Goal: Task Accomplishment & Management: Use online tool/utility

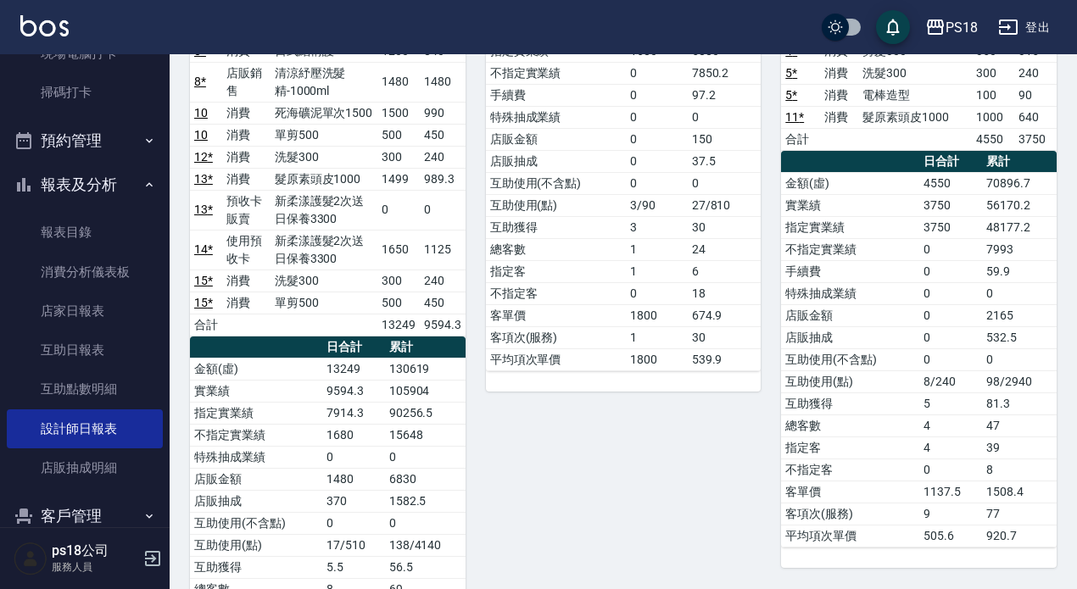
scroll to position [509, 0]
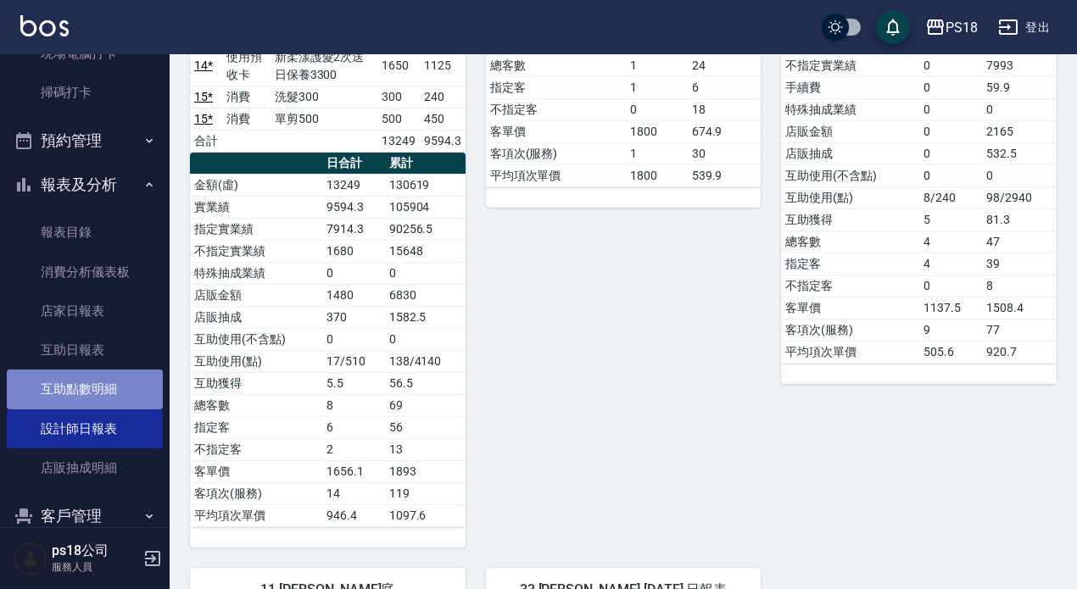
click at [109, 382] on link "互助點數明細" at bounding box center [85, 389] width 156 height 39
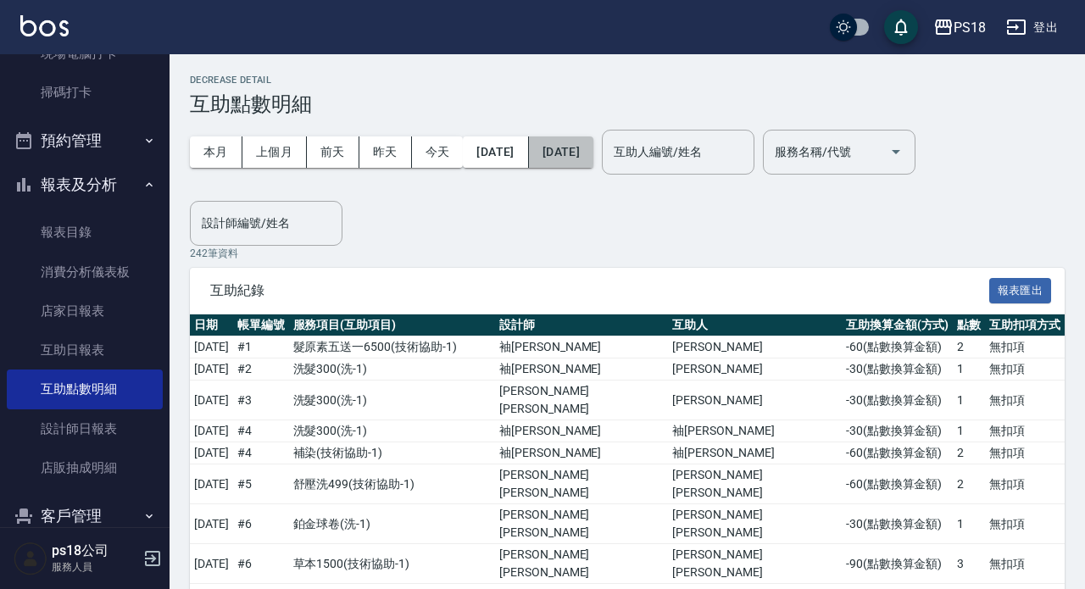
click at [594, 153] on button "[DATE]" at bounding box center [561, 152] width 64 height 31
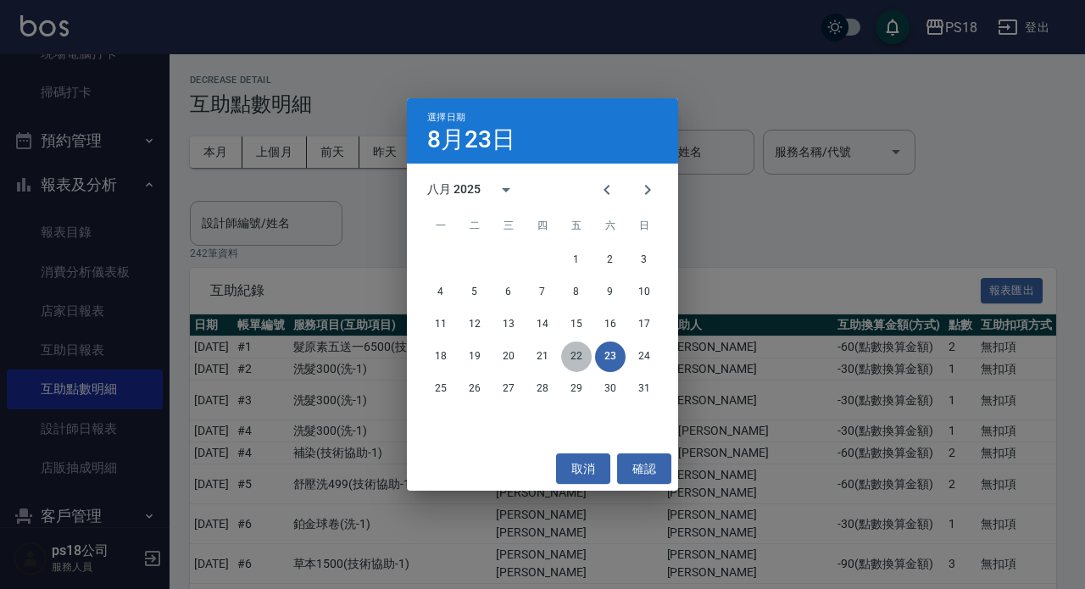
click at [580, 359] on button "22" at bounding box center [576, 357] width 31 height 31
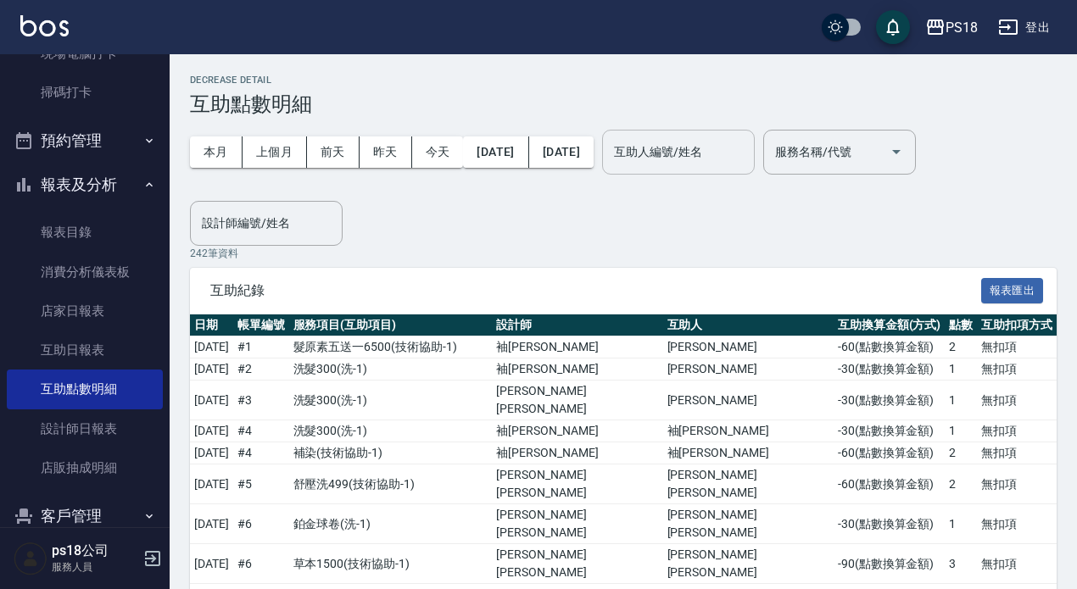
click at [724, 165] on input "互助人編號/姓名" at bounding box center [678, 152] width 137 height 30
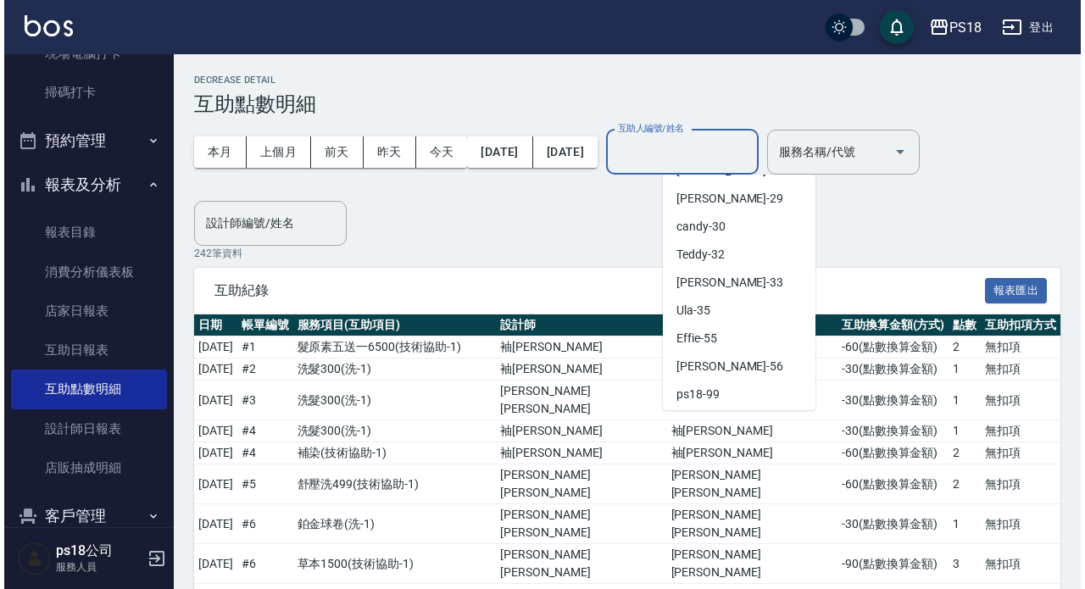
scroll to position [393, 0]
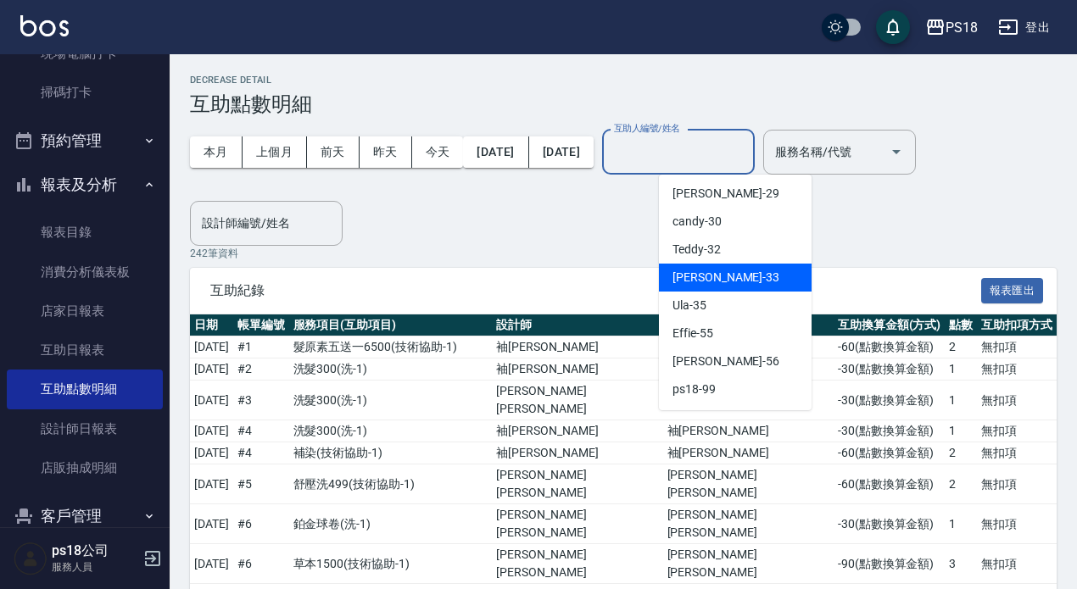
click at [718, 278] on span "[PERSON_NAME] -33" at bounding box center [725, 278] width 107 height 18
type input "[PERSON_NAME]-33"
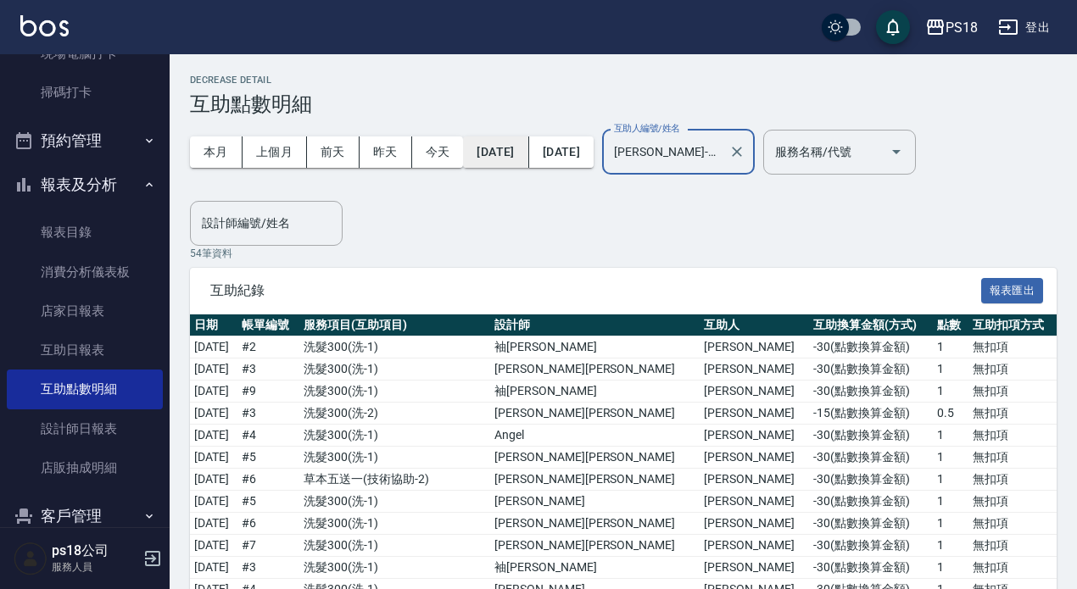
click at [522, 156] on button "[DATE]" at bounding box center [495, 152] width 65 height 31
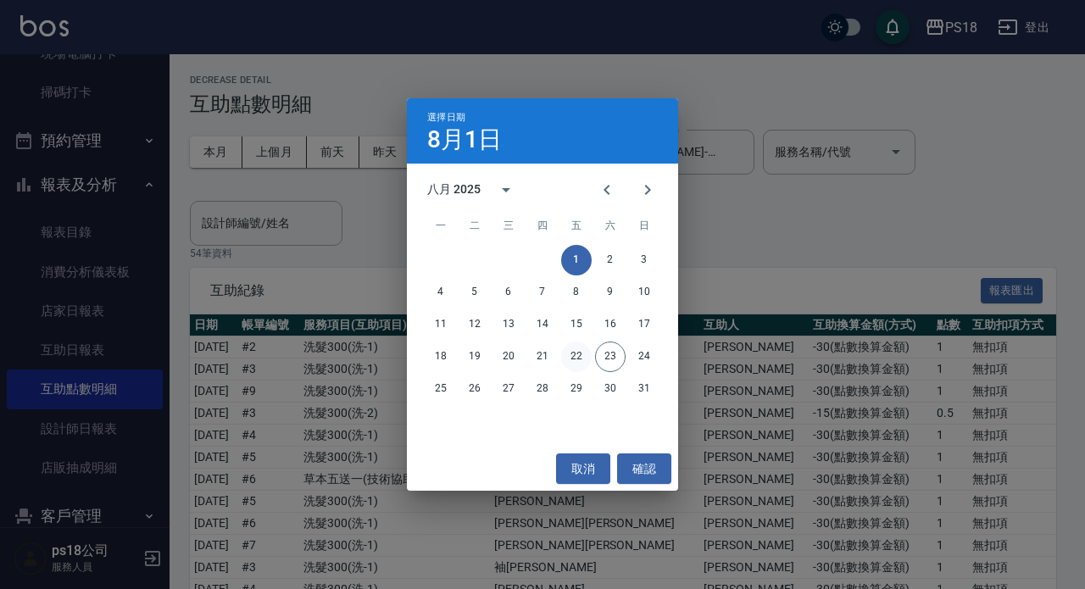
click at [566, 347] on button "22" at bounding box center [576, 357] width 31 height 31
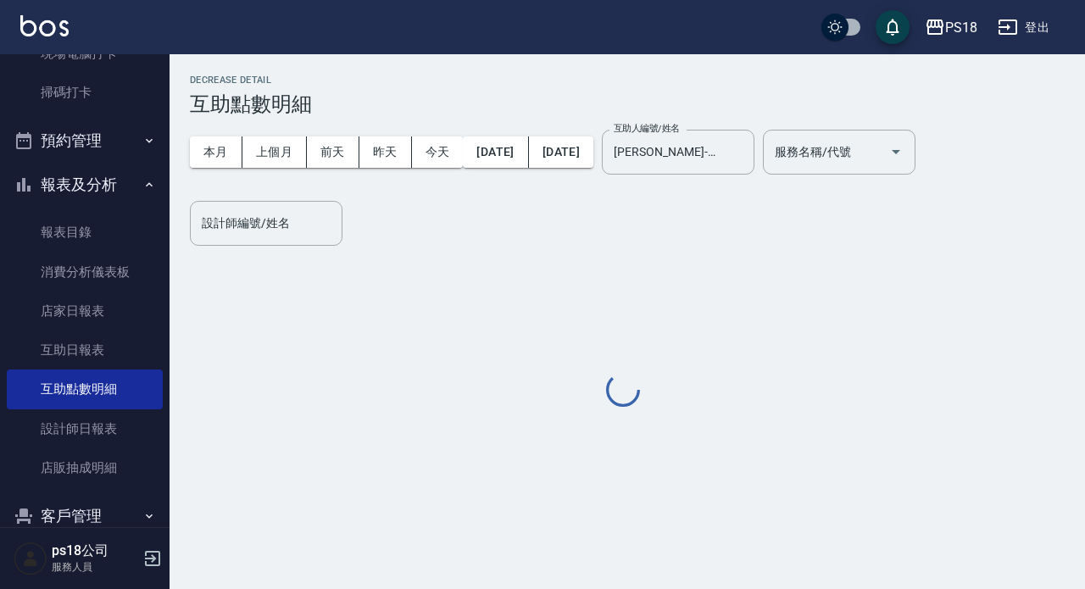
click at [581, 353] on button "22" at bounding box center [576, 357] width 31 height 31
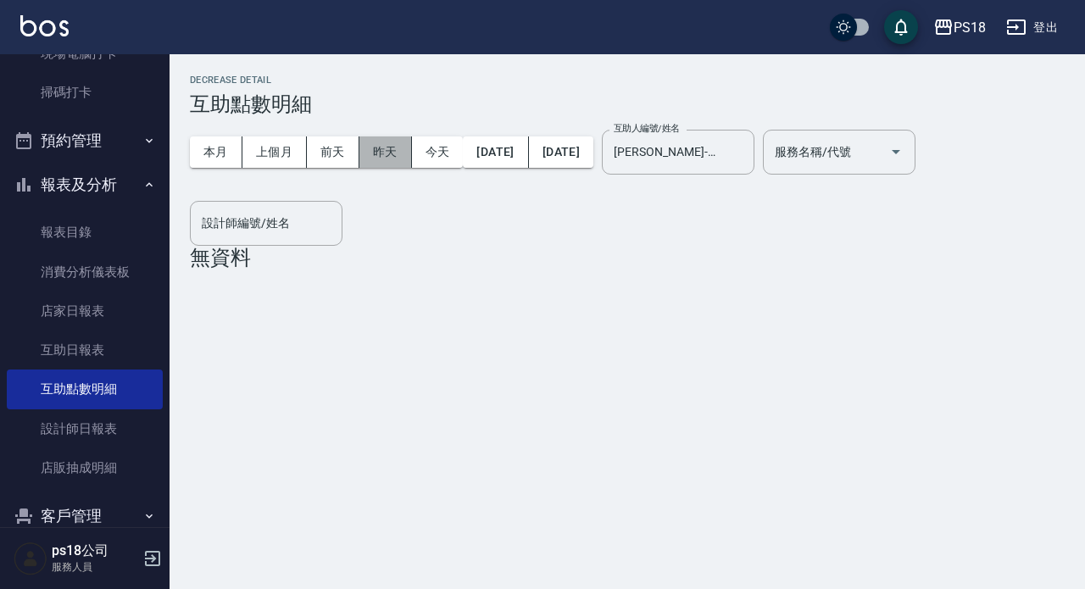
click at [369, 148] on button "昨天" at bounding box center [386, 152] width 53 height 31
click at [387, 153] on button "昨天" at bounding box center [386, 152] width 53 height 31
click at [346, 143] on button "前天" at bounding box center [333, 152] width 53 height 31
click at [383, 155] on button "昨天" at bounding box center [386, 152] width 53 height 31
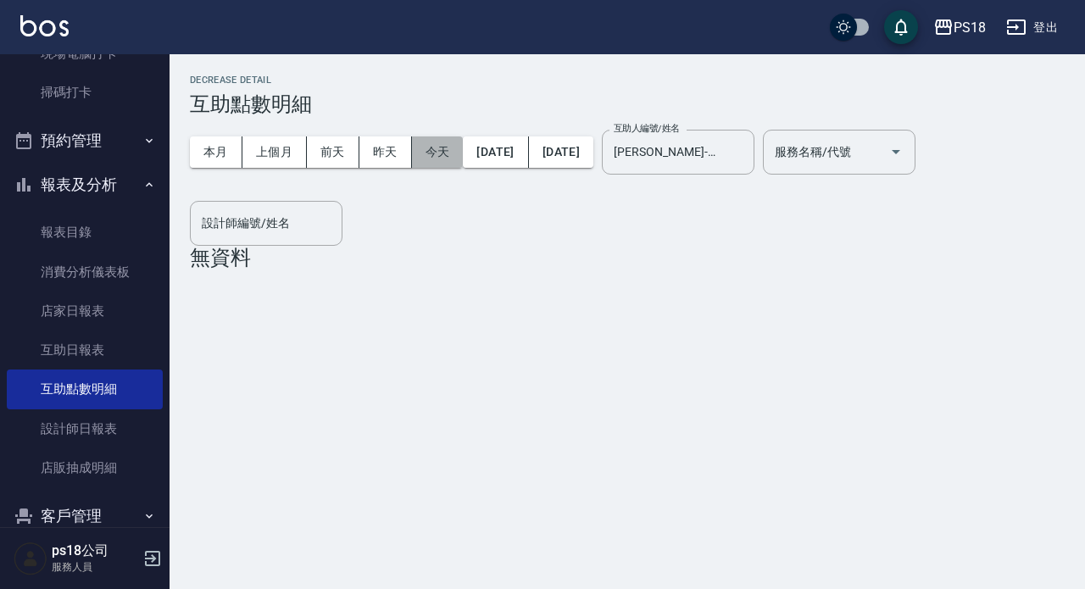
click at [438, 156] on button "今天" at bounding box center [438, 152] width 52 height 31
click at [438, 157] on button "今天" at bounding box center [438, 152] width 52 height 31
click at [389, 150] on button "昨天" at bounding box center [386, 152] width 53 height 31
click at [390, 150] on button "昨天" at bounding box center [386, 152] width 53 height 31
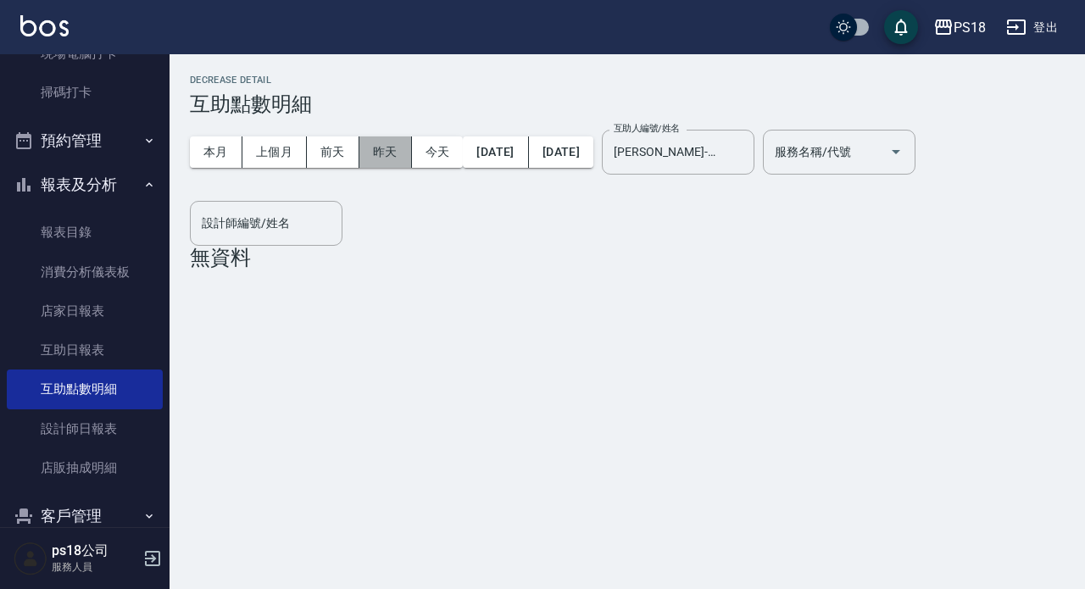
click at [389, 149] on button "昨天" at bounding box center [386, 152] width 53 height 31
click at [405, 148] on button "昨天" at bounding box center [386, 152] width 53 height 31
click at [407, 148] on button "昨天" at bounding box center [386, 152] width 53 height 31
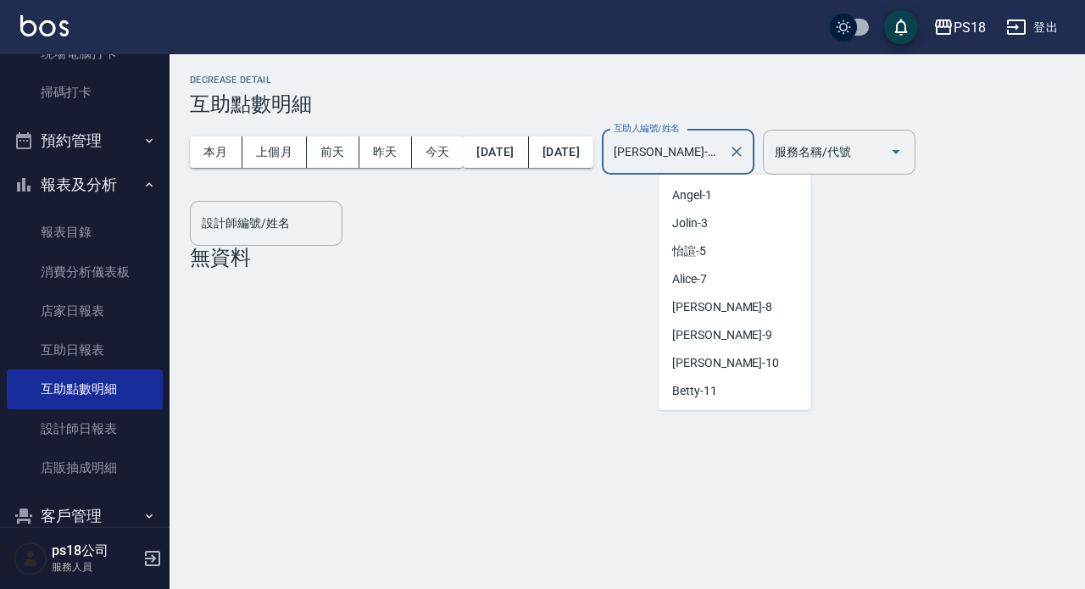
click at [689, 150] on input "[PERSON_NAME]-33" at bounding box center [666, 152] width 112 height 30
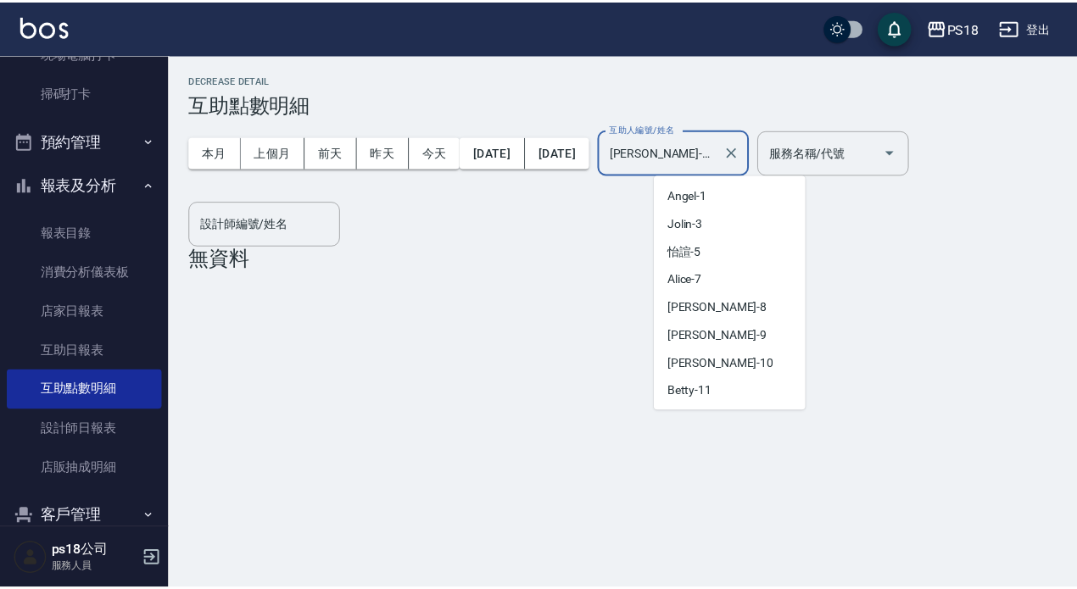
scroll to position [275, 0]
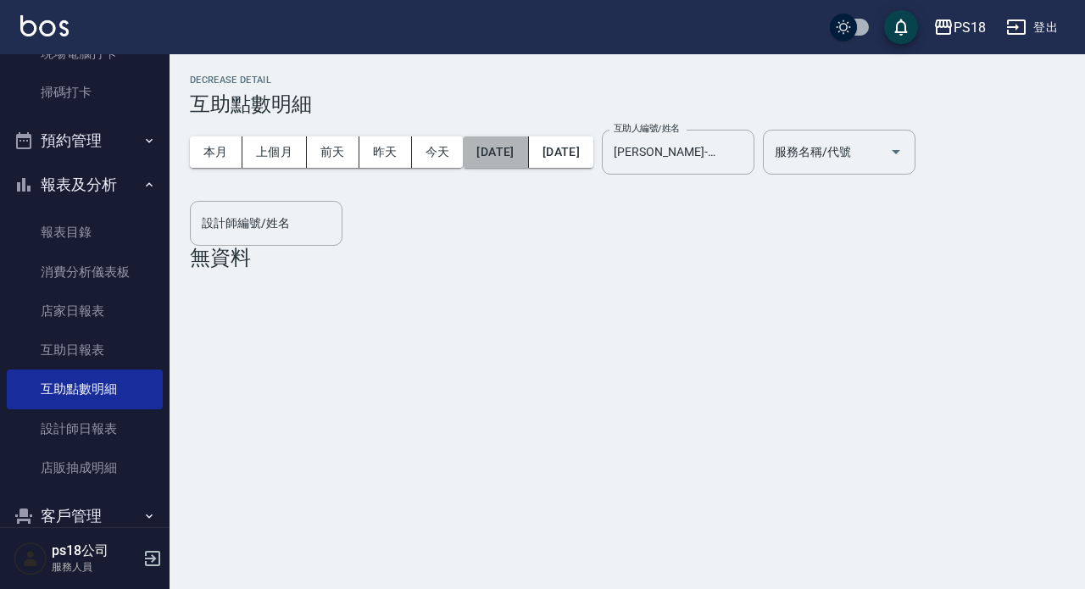
click at [528, 142] on button "[DATE]" at bounding box center [495, 152] width 65 height 31
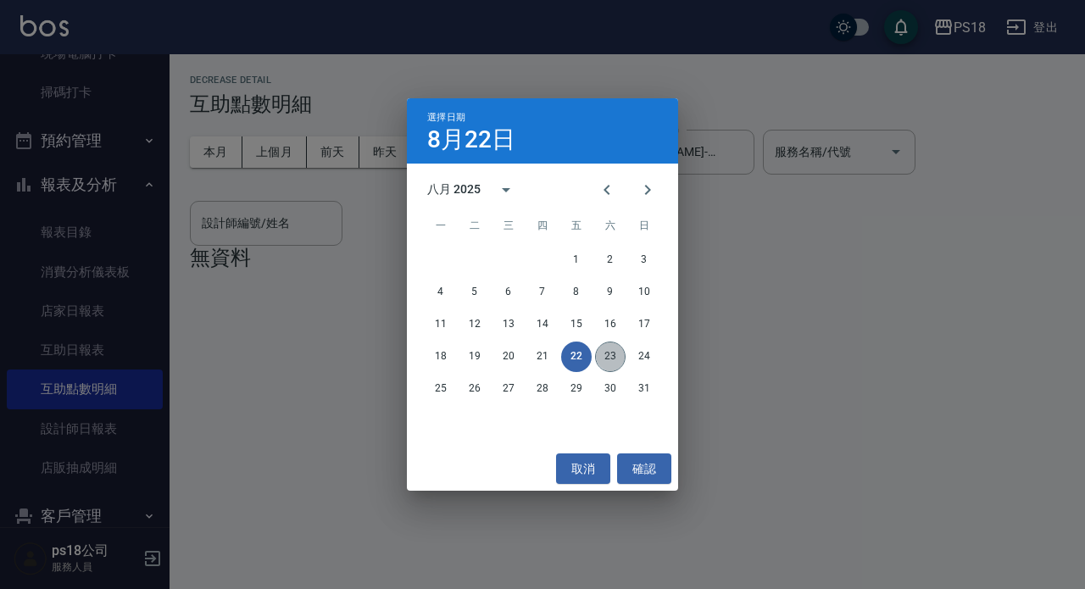
click at [618, 355] on button "23" at bounding box center [610, 357] width 31 height 31
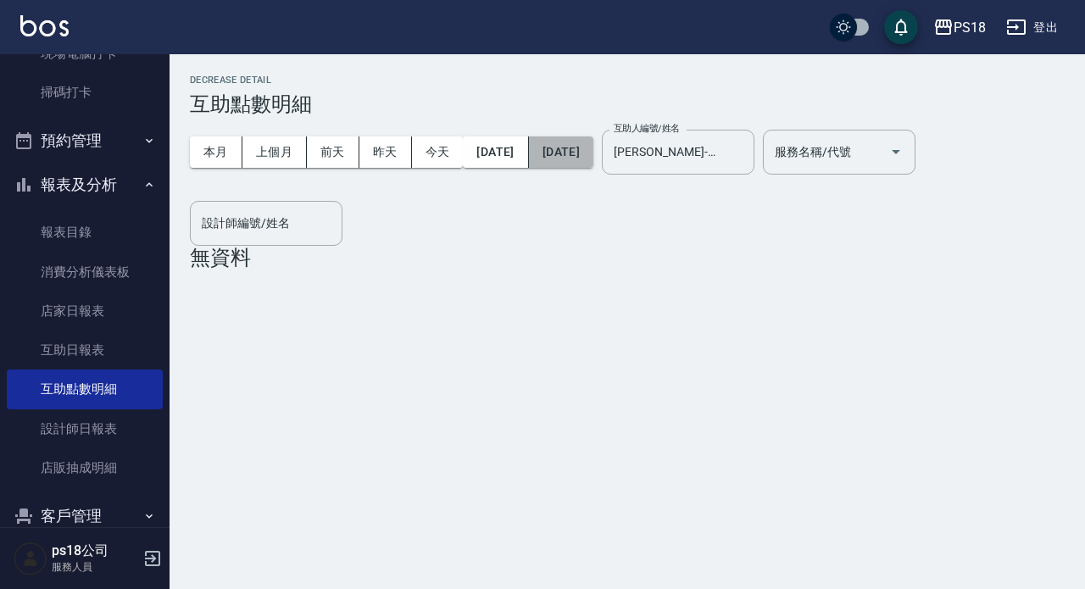
click at [592, 153] on button "[DATE]" at bounding box center [561, 152] width 64 height 31
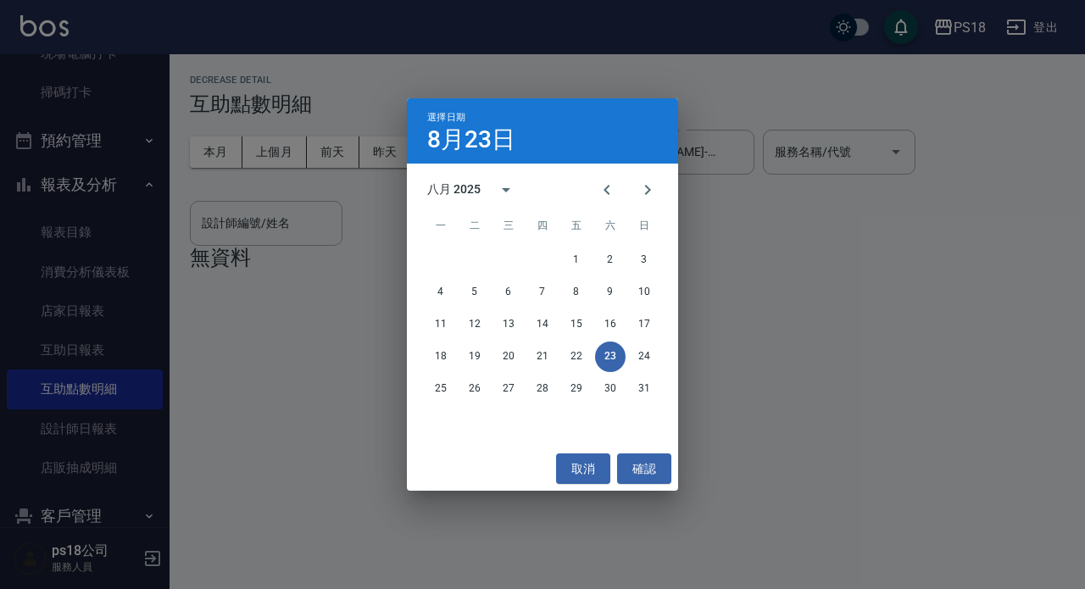
click at [849, 184] on div "選擇日期 8月23日 八月 2025 一 二 三 四 五 六 日 1 2 3 4 5 6 7 8 9 10 11 12 13 14 15 16 17 18 1…" at bounding box center [542, 294] width 1085 height 589
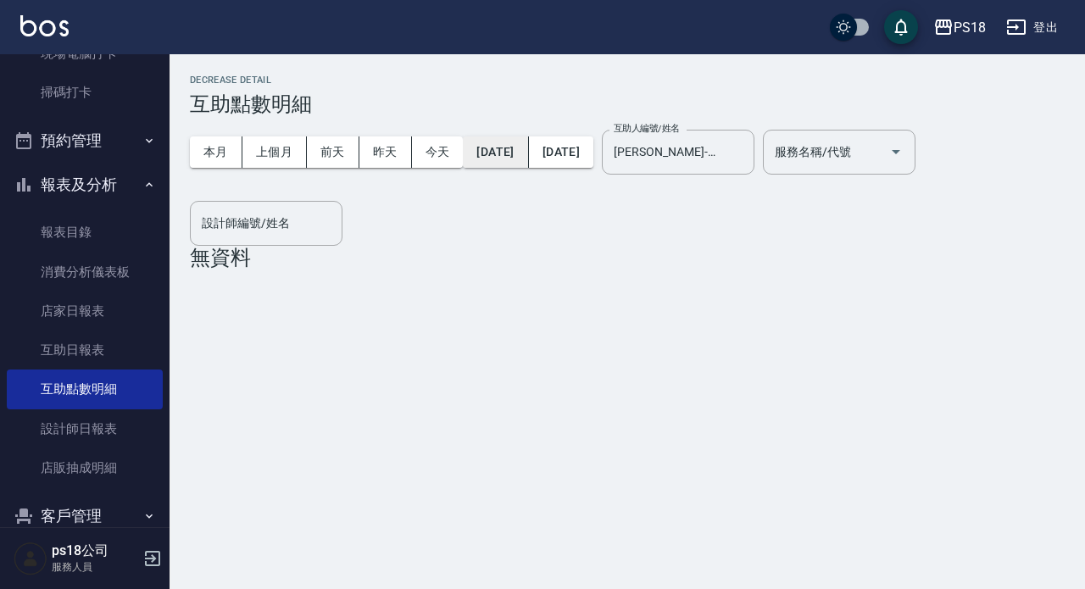
click at [528, 157] on button "[DATE]" at bounding box center [495, 152] width 65 height 31
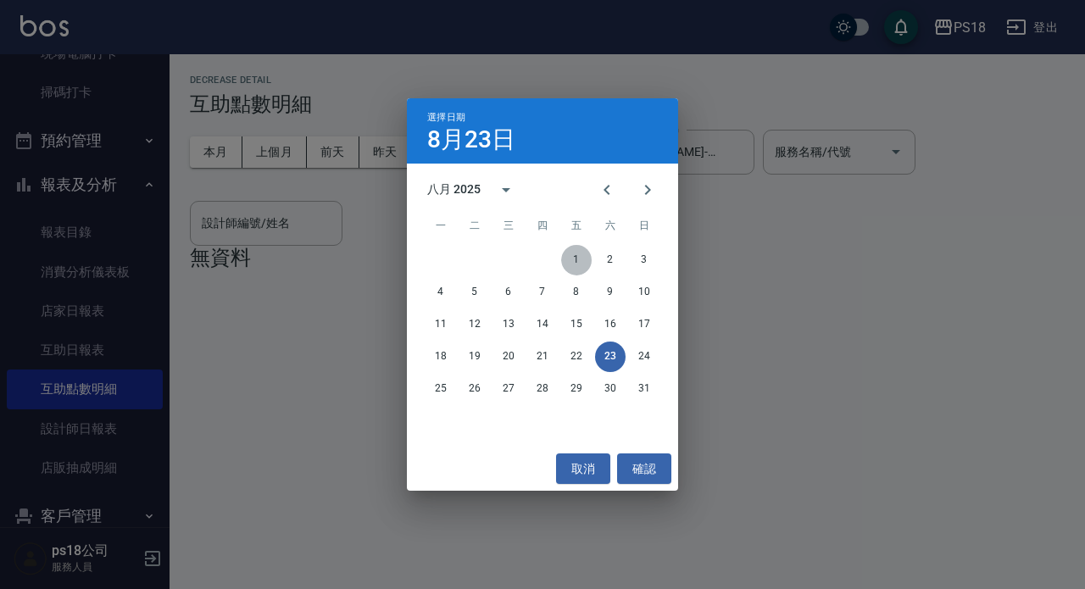
click at [576, 260] on button "1" at bounding box center [576, 260] width 31 height 31
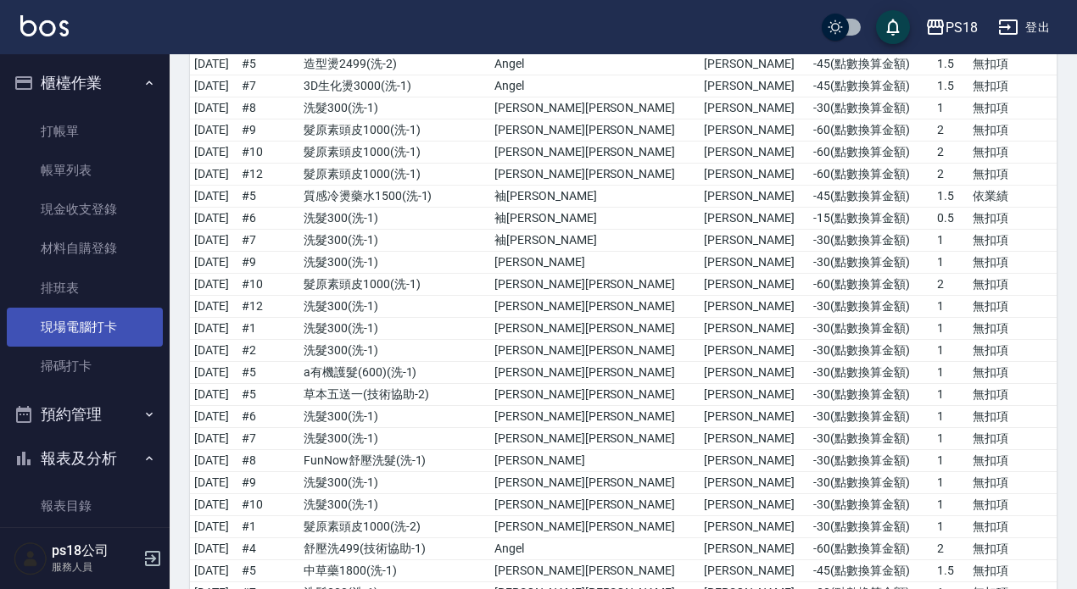
click at [99, 324] on link "現場電腦打卡" at bounding box center [85, 327] width 156 height 39
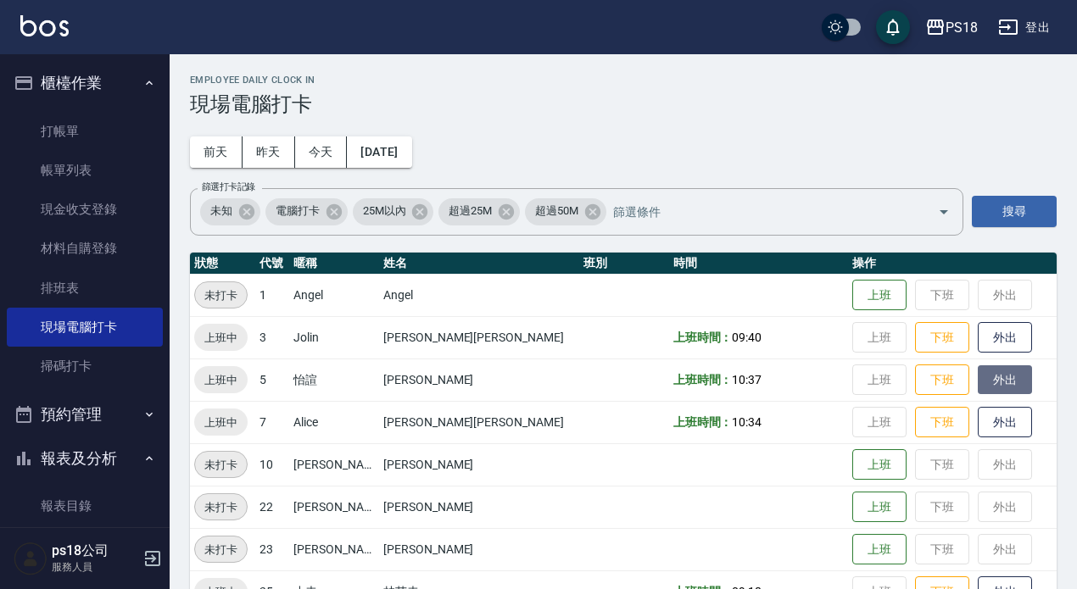
click at [978, 379] on button "外出" at bounding box center [1005, 380] width 54 height 30
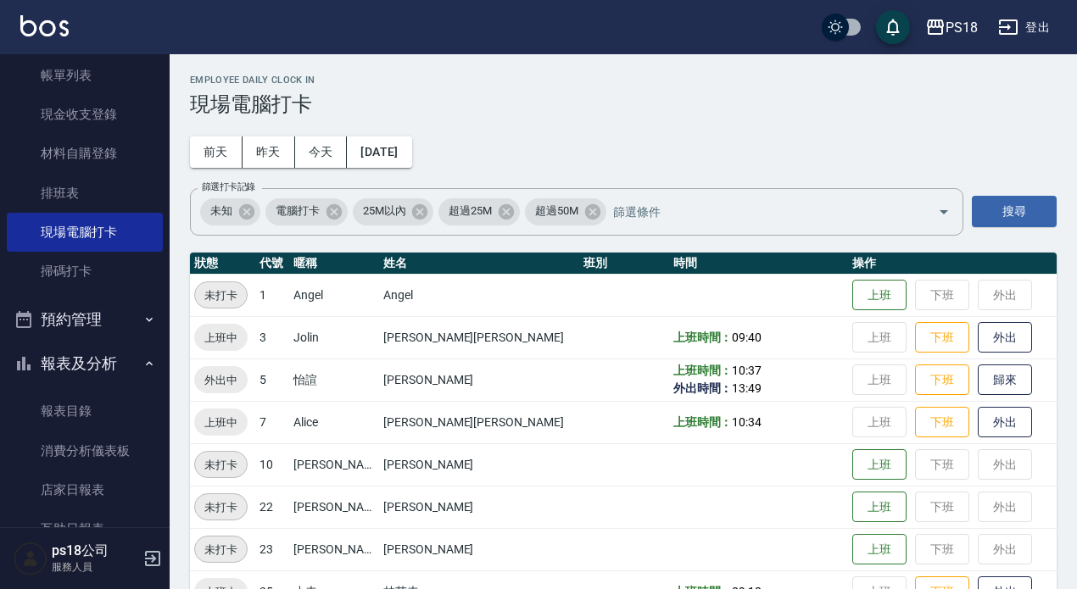
scroll to position [254, 0]
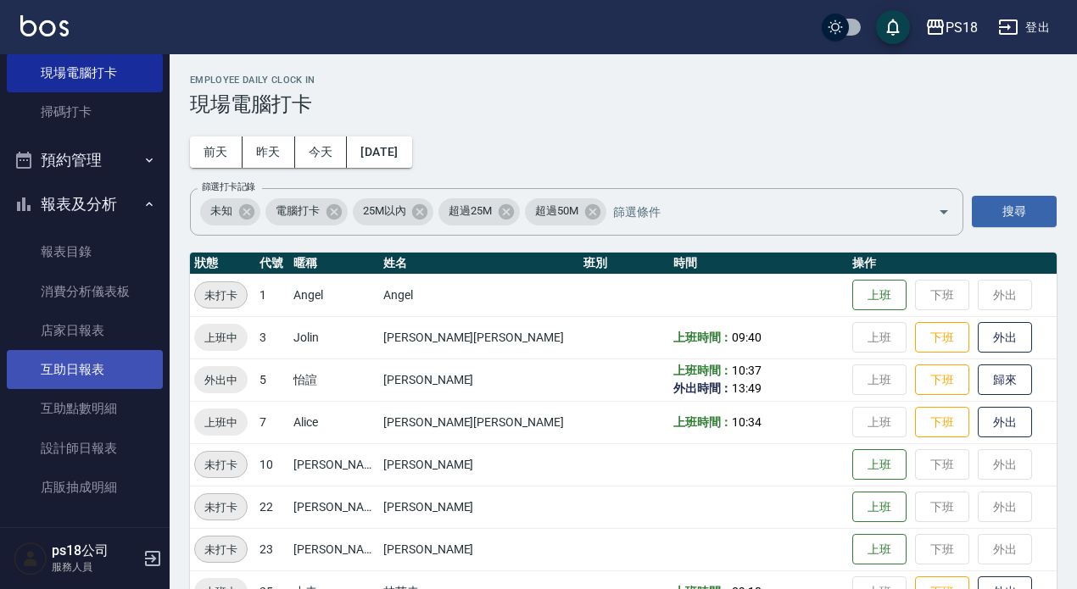
click at [103, 384] on link "互助日報表" at bounding box center [85, 369] width 156 height 39
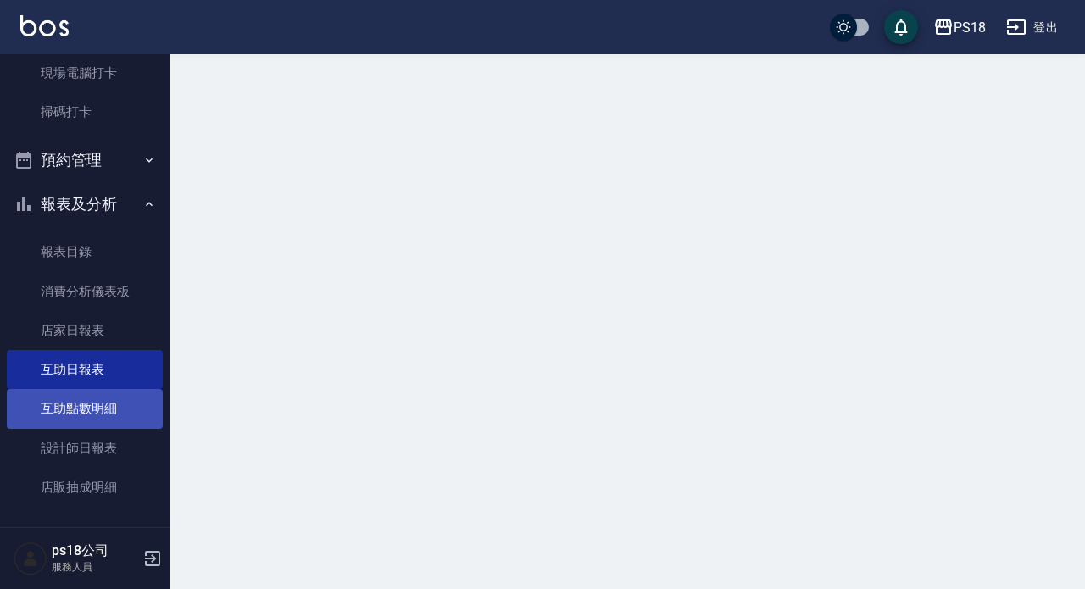
click at [103, 403] on link "互助點數明細" at bounding box center [85, 408] width 156 height 39
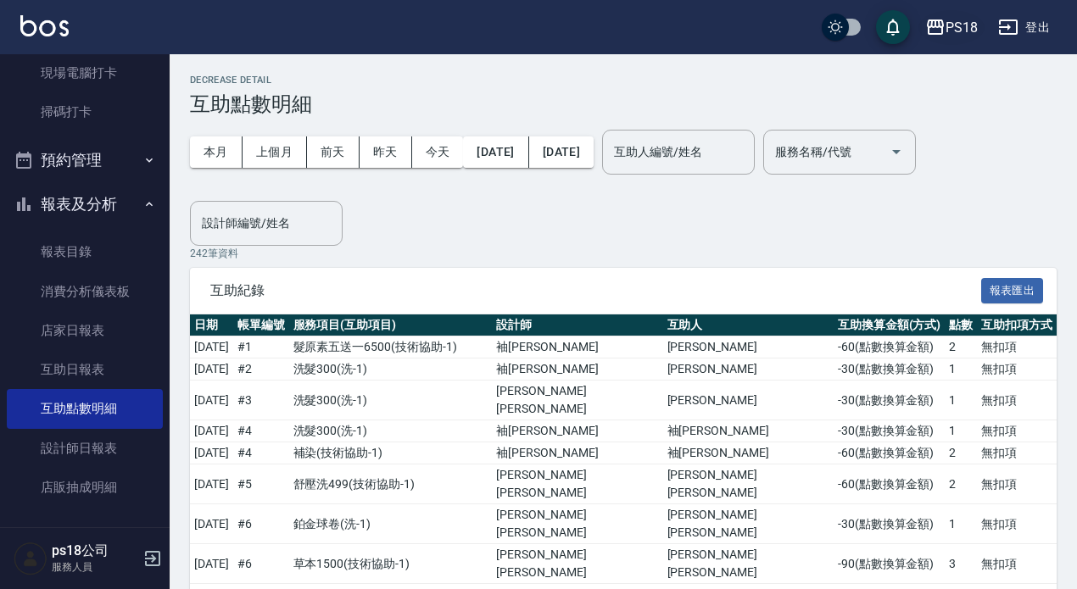
click at [962, 20] on div "PS18" at bounding box center [962, 27] width 32 height 21
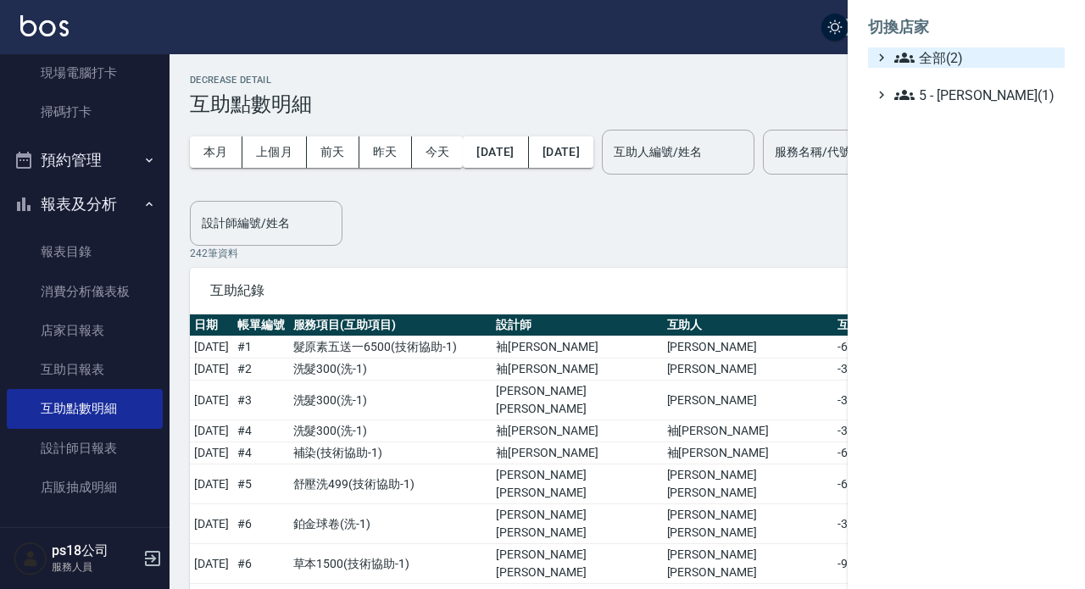
click at [945, 63] on span "全部(2)" at bounding box center [977, 57] width 164 height 20
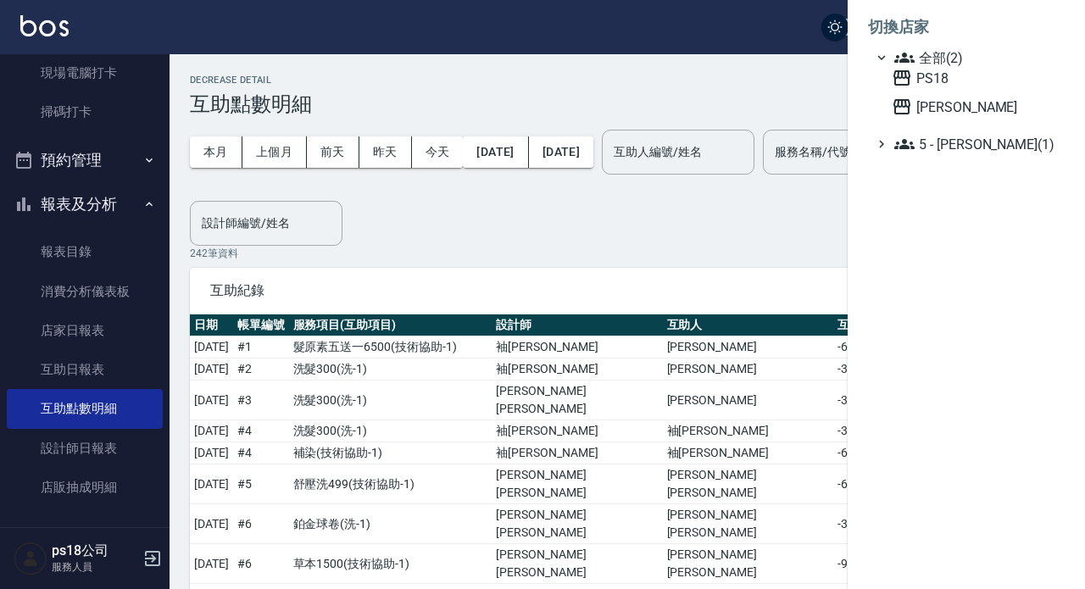
click at [810, 86] on div at bounding box center [542, 294] width 1085 height 589
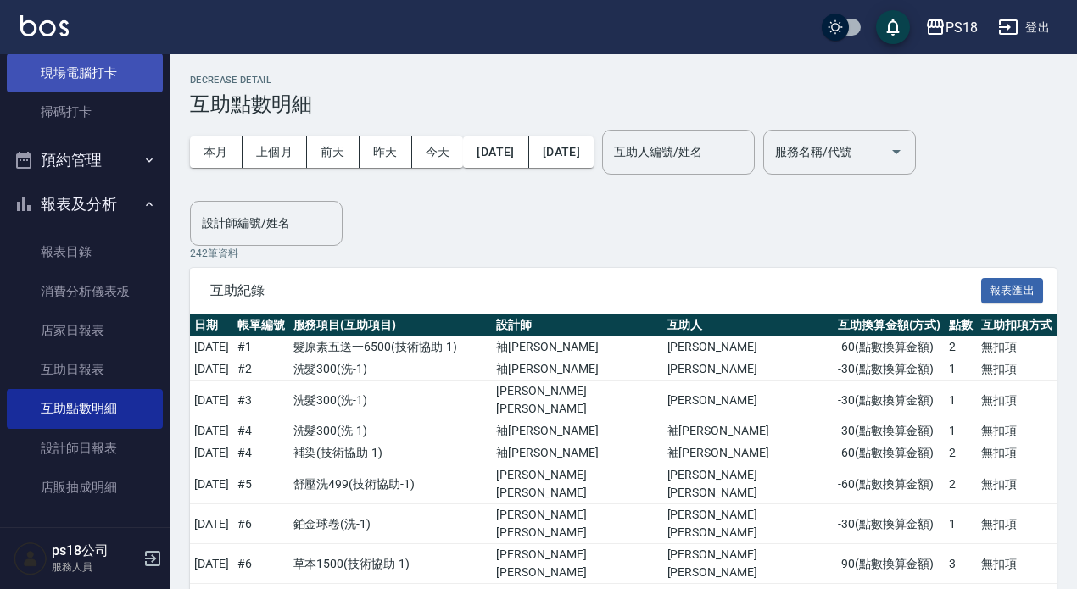
click at [120, 71] on link "現場電腦打卡" at bounding box center [85, 72] width 156 height 39
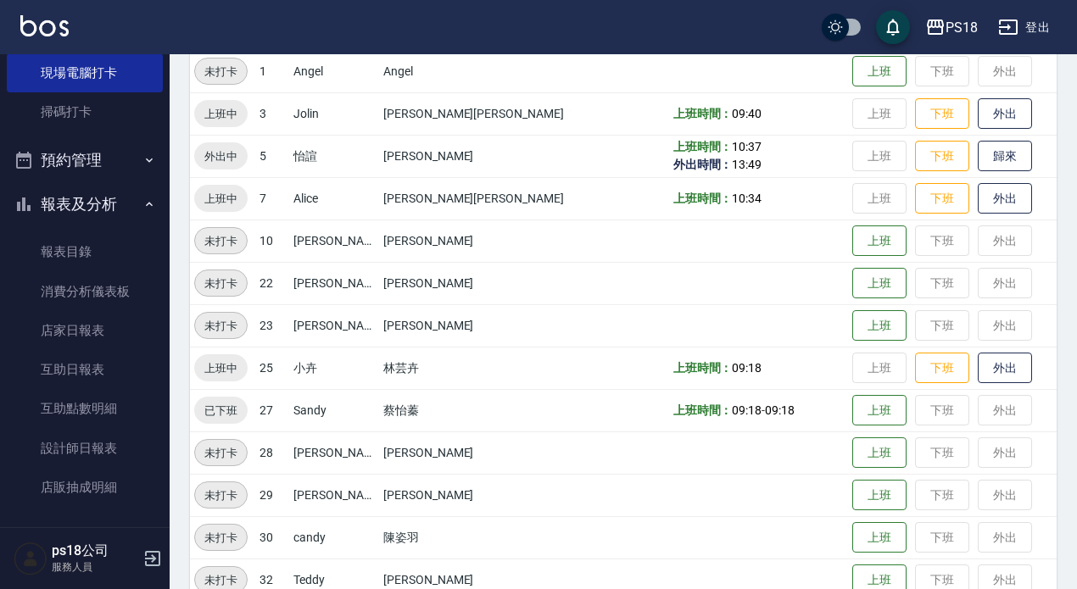
scroll to position [254, 0]
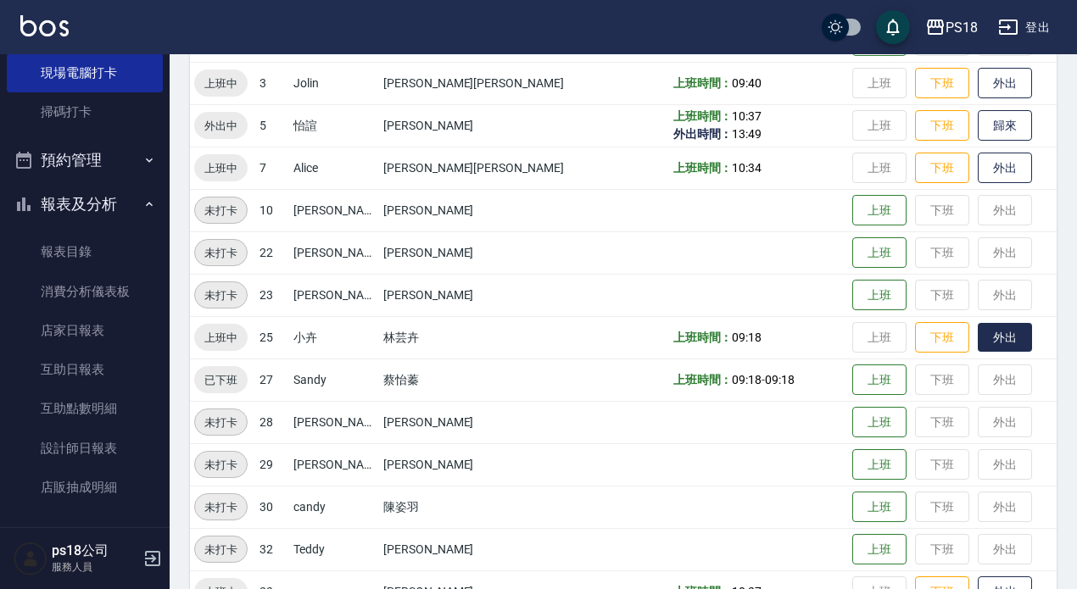
click at [984, 332] on button "外出" at bounding box center [1005, 338] width 54 height 30
click at [978, 120] on button "歸來" at bounding box center [1005, 126] width 54 height 30
click at [978, 332] on button "歸來" at bounding box center [1005, 338] width 54 height 30
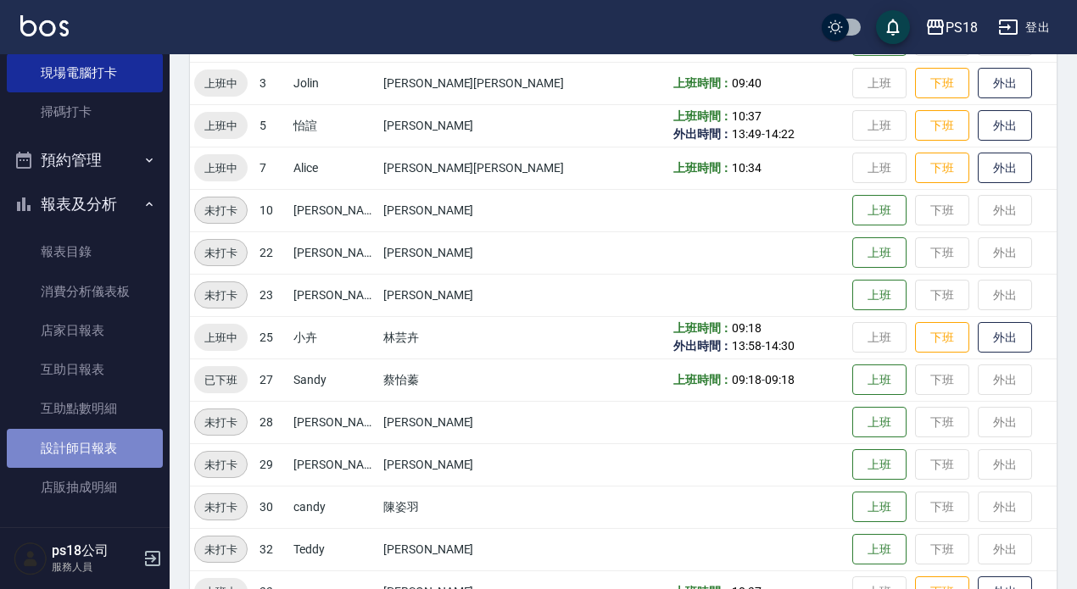
click at [108, 438] on link "設計師日報表" at bounding box center [85, 448] width 156 height 39
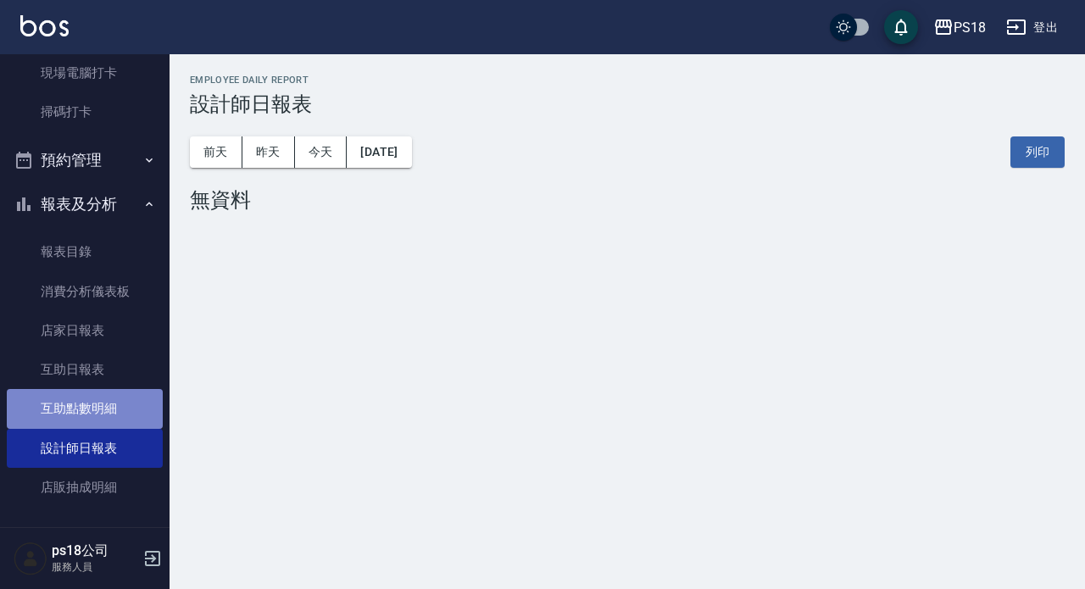
click at [83, 416] on link "互助點數明細" at bounding box center [85, 408] width 156 height 39
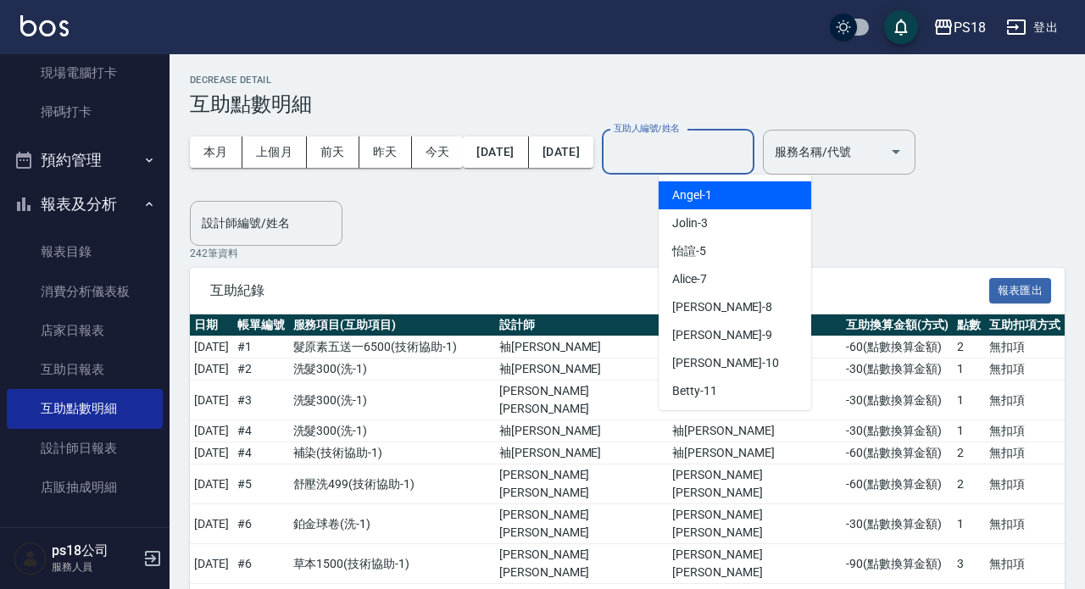
click at [728, 154] on input "互助人編號/姓名" at bounding box center [678, 152] width 137 height 30
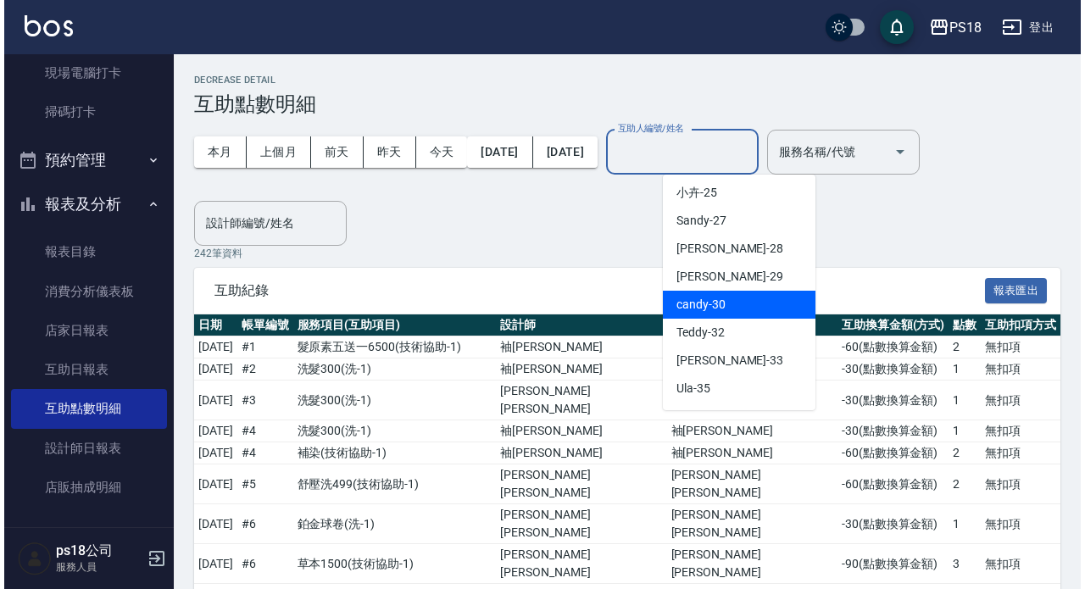
scroll to position [339, 0]
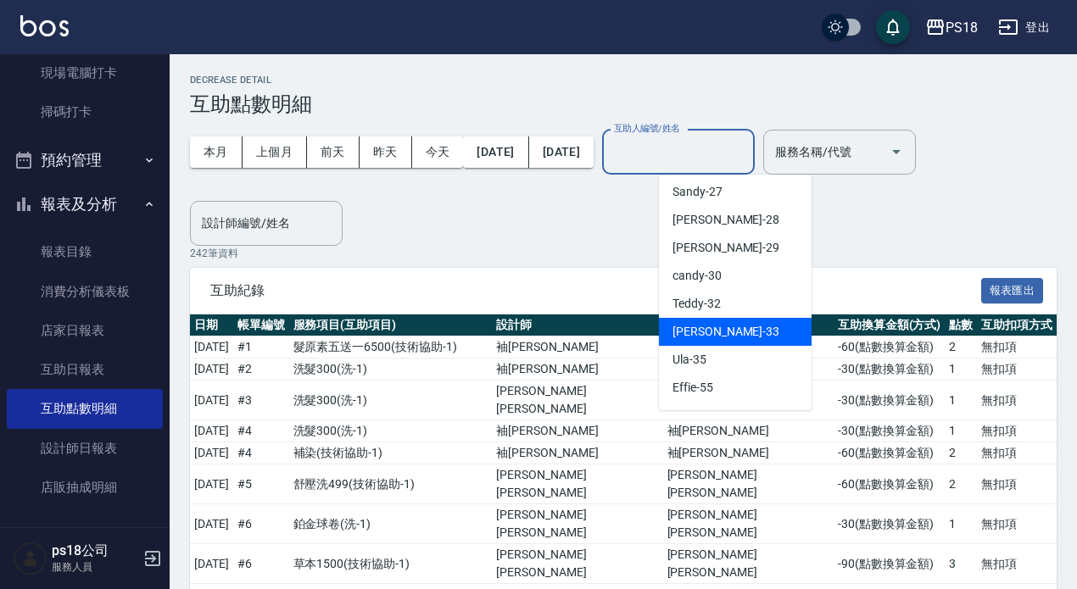
click at [737, 335] on div "[PERSON_NAME] -33" at bounding box center [735, 332] width 153 height 28
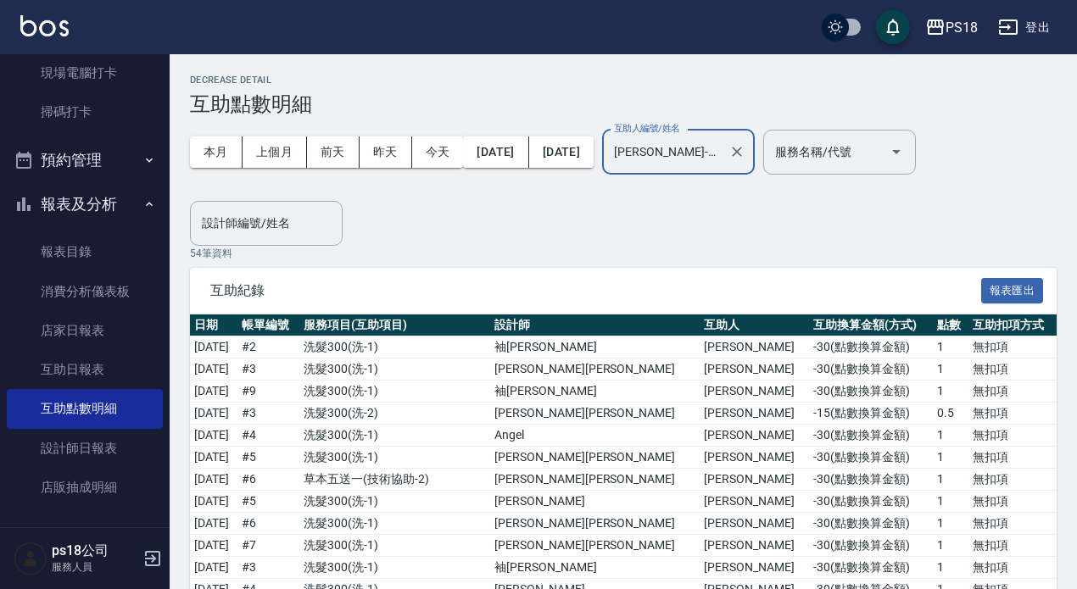
click at [722, 159] on input "[PERSON_NAME]-33" at bounding box center [666, 152] width 112 height 30
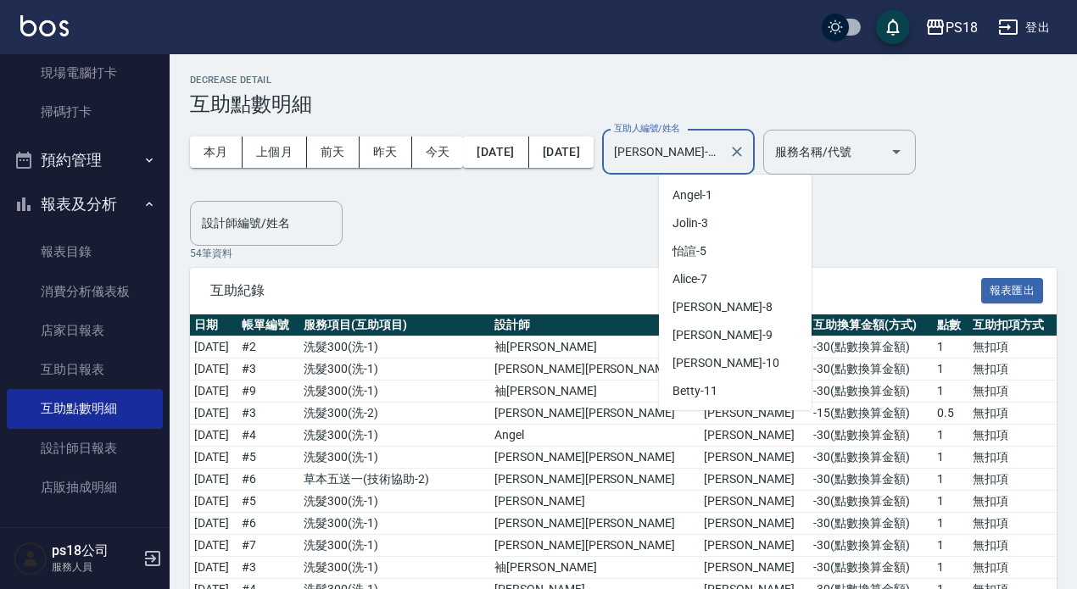
scroll to position [275, 0]
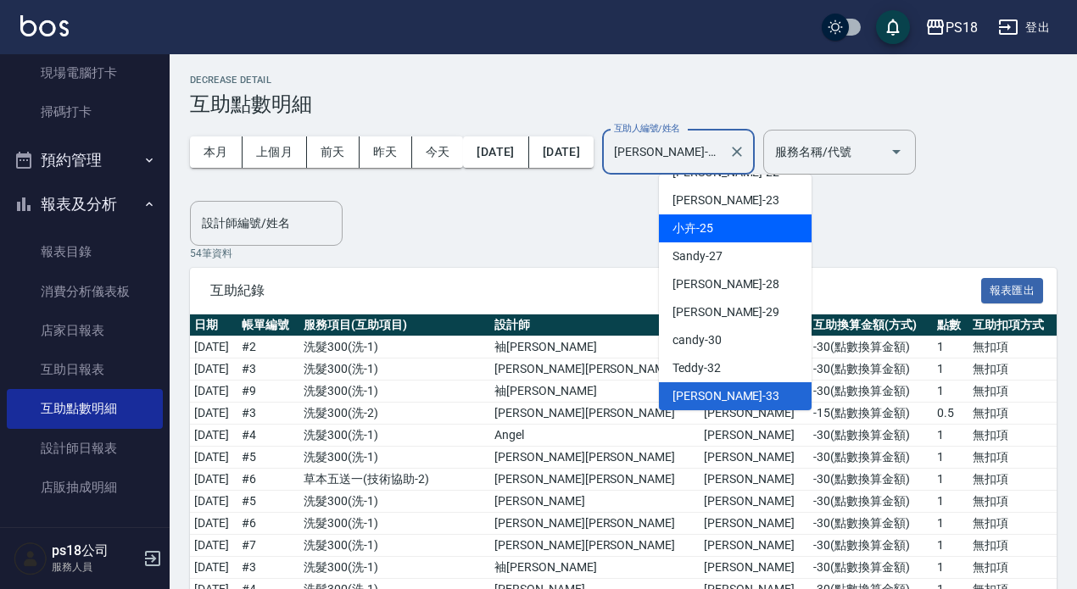
click at [755, 218] on div "小卉 -25" at bounding box center [735, 229] width 153 height 28
type input "小卉-25"
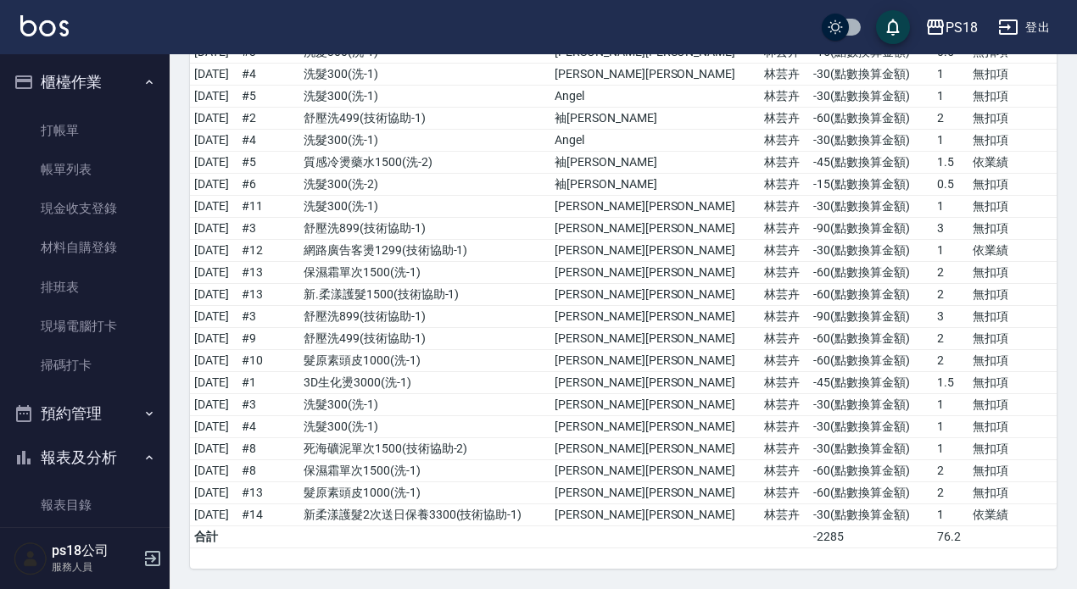
scroll to position [0, 0]
click at [82, 368] on link "掃碼打卡" at bounding box center [85, 366] width 156 height 39
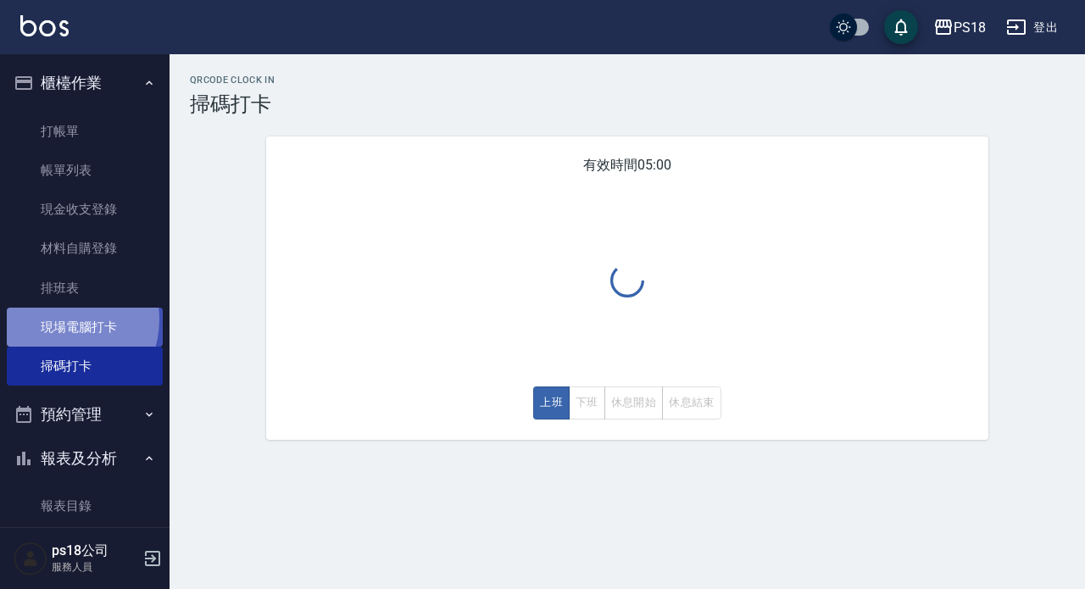
click at [60, 320] on link "現場電腦打卡" at bounding box center [85, 327] width 156 height 39
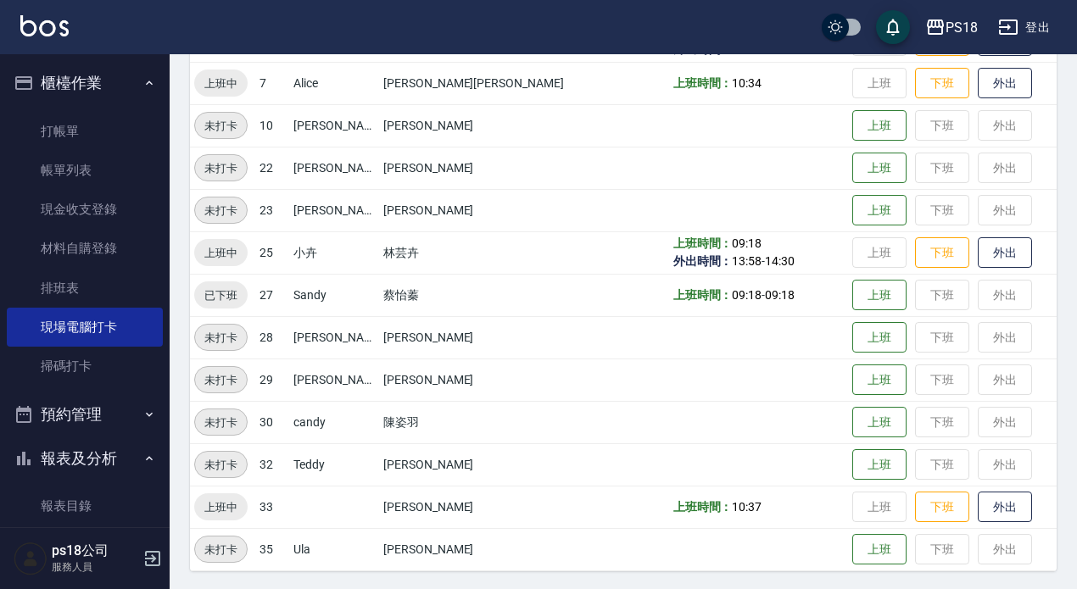
scroll to position [342, 0]
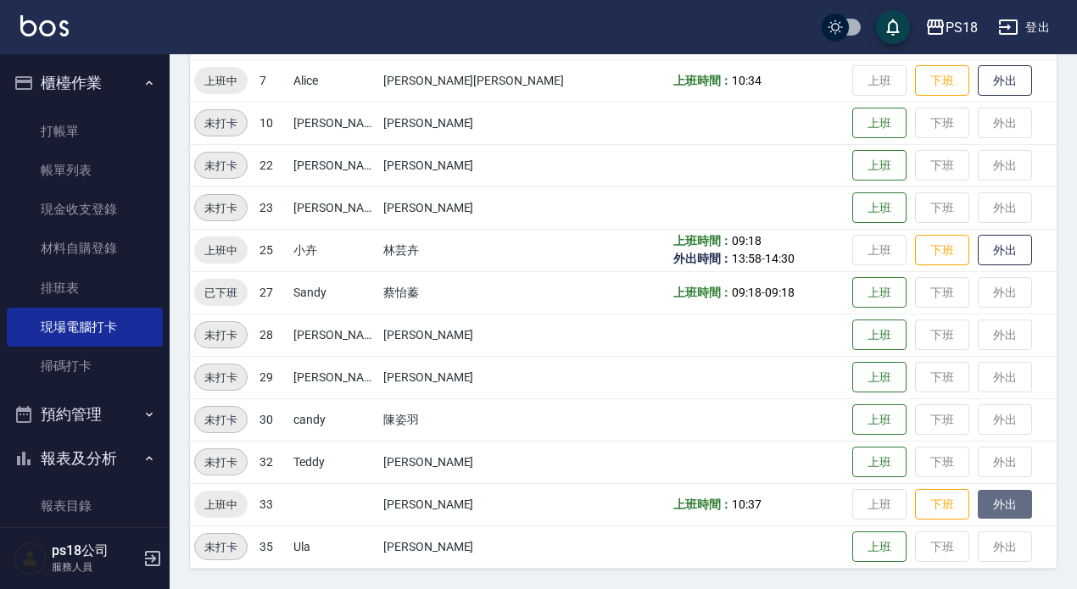
click at [978, 499] on button "外出" at bounding box center [1005, 505] width 54 height 30
click at [978, 499] on button "歸來" at bounding box center [1005, 505] width 54 height 30
